Goal: Navigation & Orientation: Find specific page/section

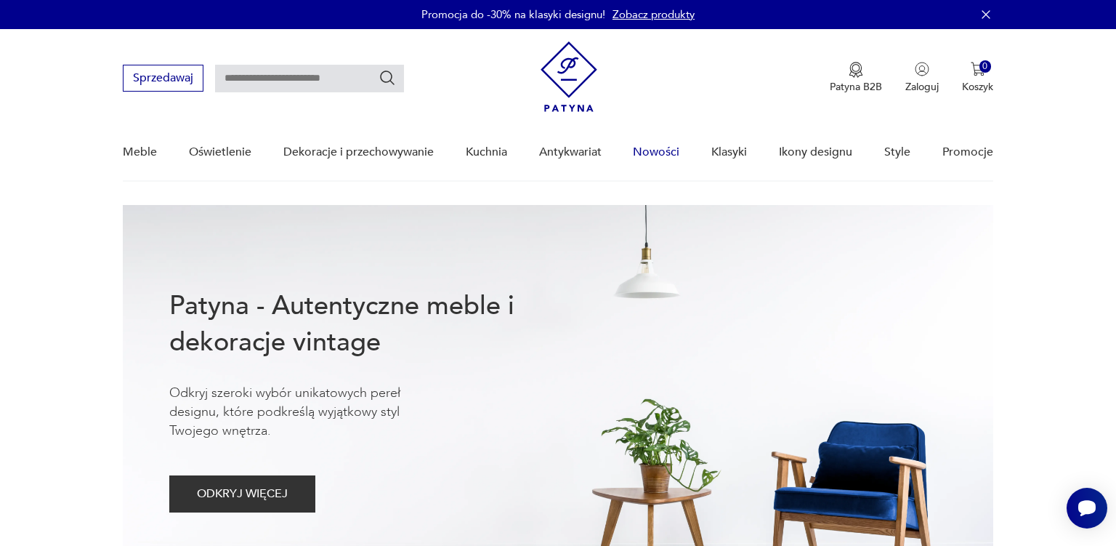
click at [666, 151] on link "Nowości" at bounding box center [656, 152] width 46 height 56
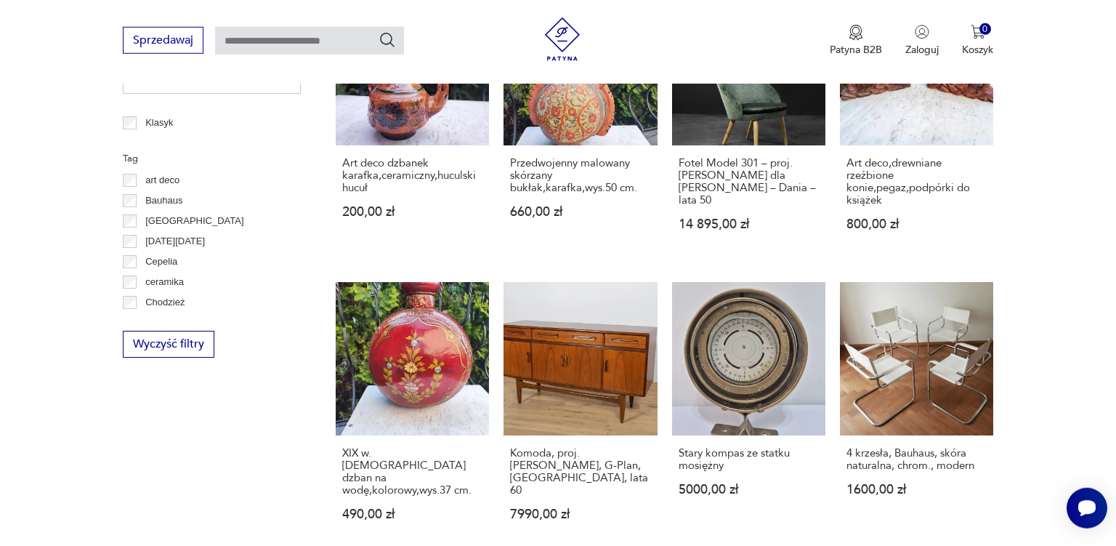
scroll to position [793, 0]
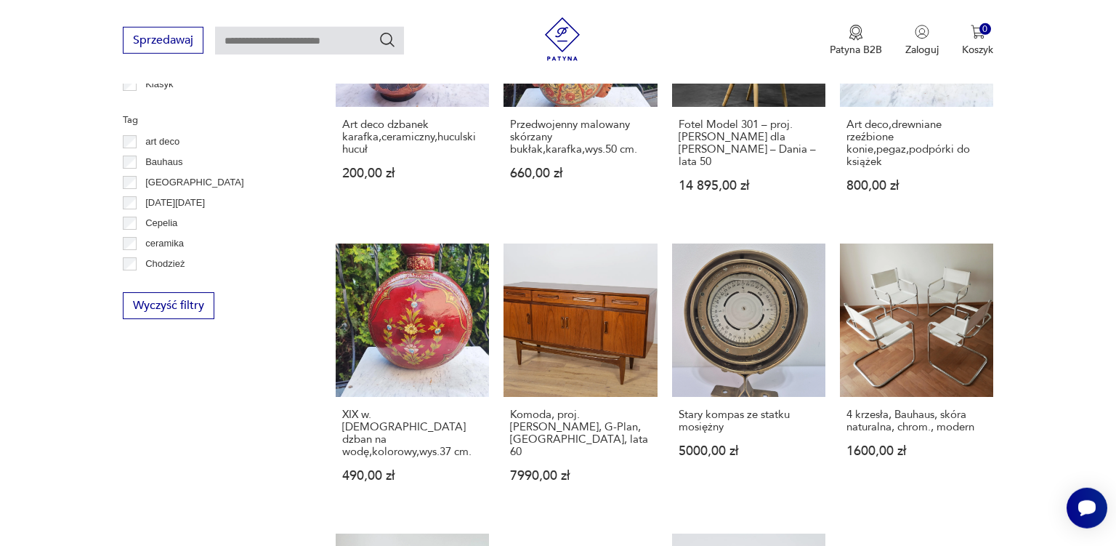
click at [1104, 539] on section "Filtruj produkty Cena MIN MAX OK Promocja Datowanie OK Kraj pochodzenia Nie zna…" at bounding box center [558, 273] width 1116 height 1321
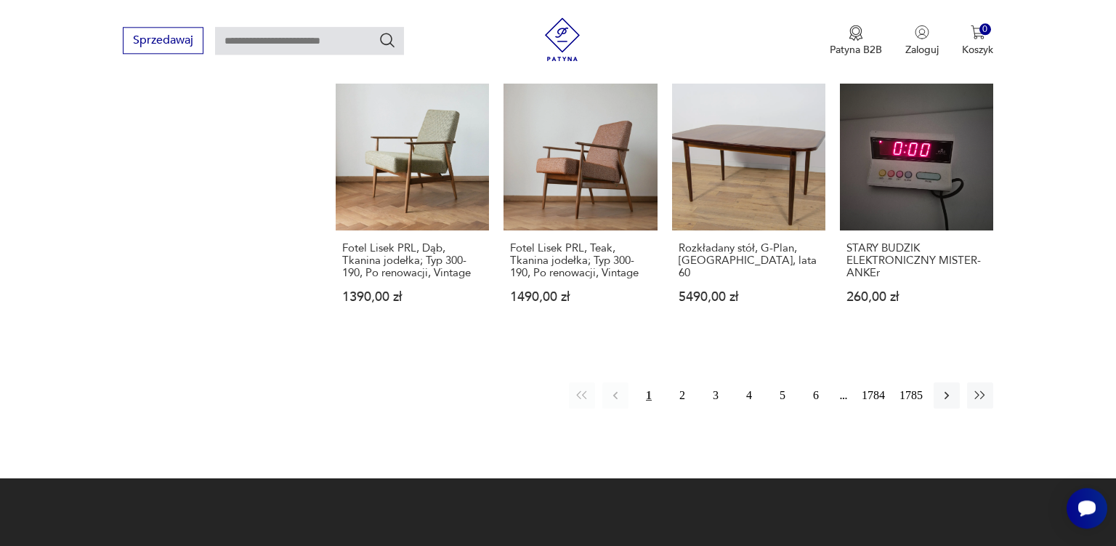
scroll to position [1253, 0]
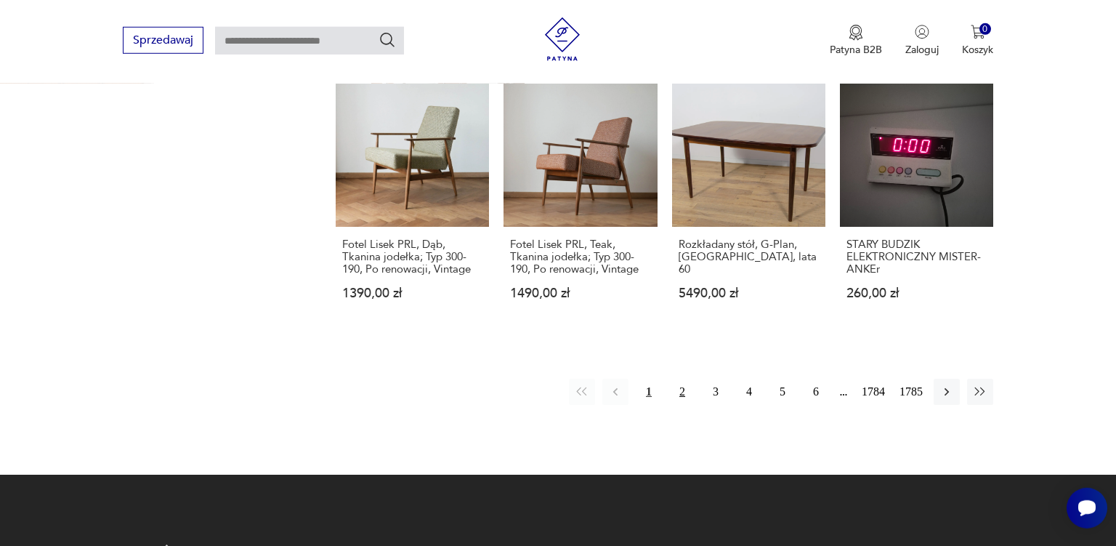
click at [680, 379] on button "2" at bounding box center [682, 392] width 26 height 26
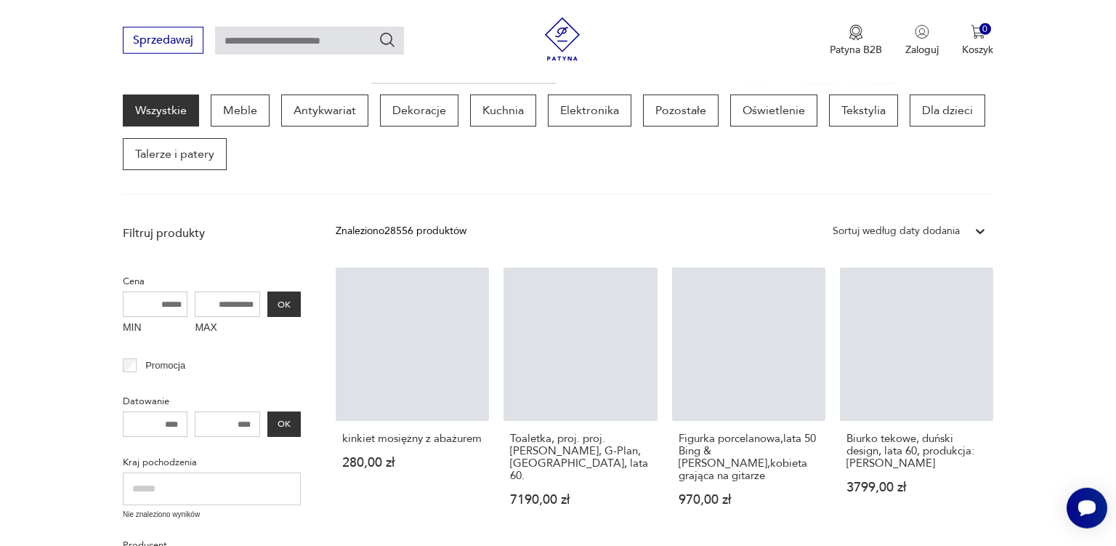
scroll to position [187, 0]
